Goal: Transaction & Acquisition: Purchase product/service

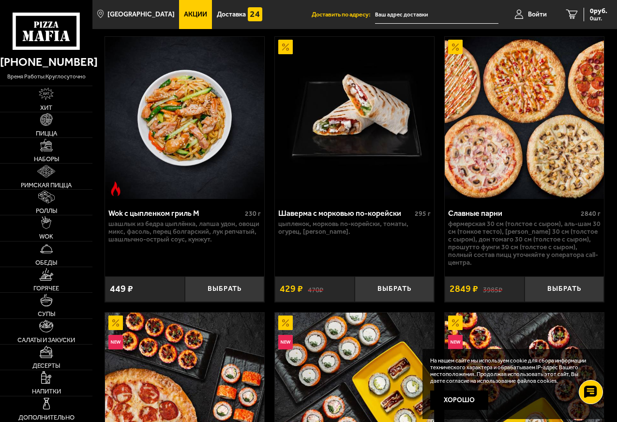
scroll to position [726, 0]
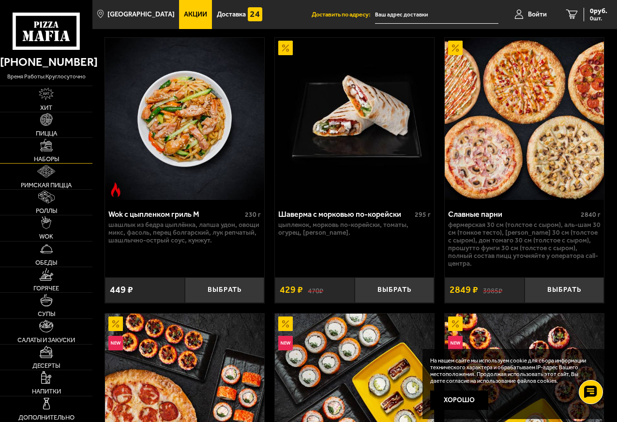
click at [44, 159] on span "Наборы" at bounding box center [46, 159] width 25 height 6
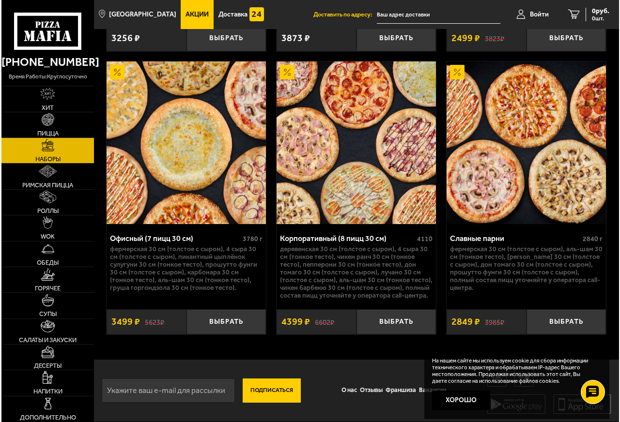
scroll to position [2634, 0]
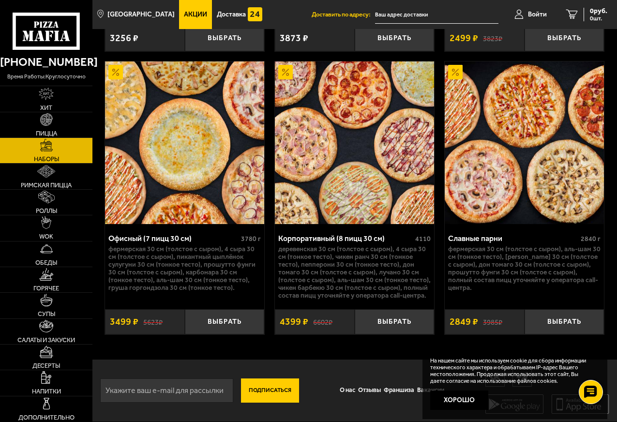
click at [192, 181] on img at bounding box center [184, 142] width 159 height 163
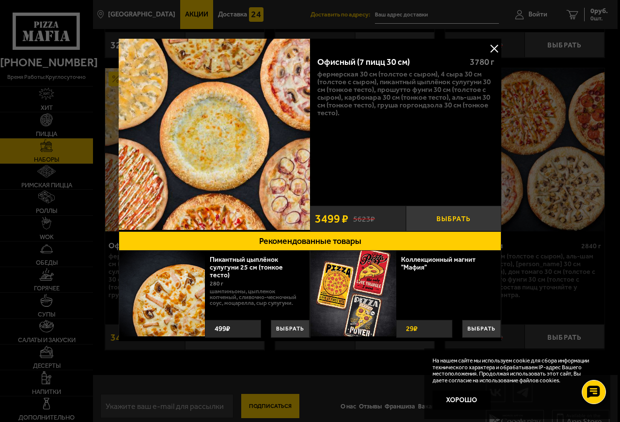
click at [450, 219] on button "Выбрать" at bounding box center [454, 219] width 96 height 26
click at [420, 217] on button "−" at bounding box center [422, 219] width 32 height 26
click at [493, 50] on button at bounding box center [494, 48] width 15 height 15
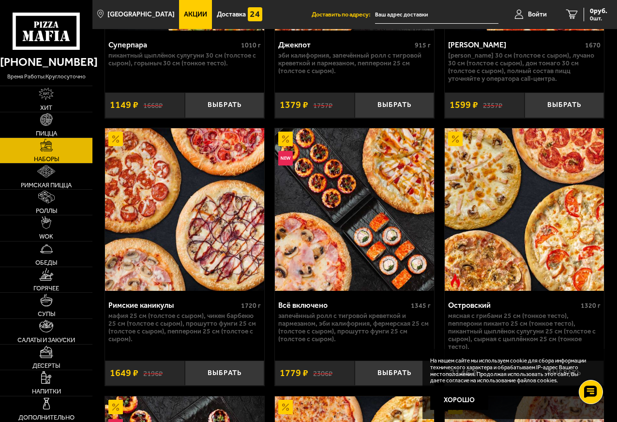
scroll to position [1134, 0]
